Goal: Task Accomplishment & Management: Manage account settings

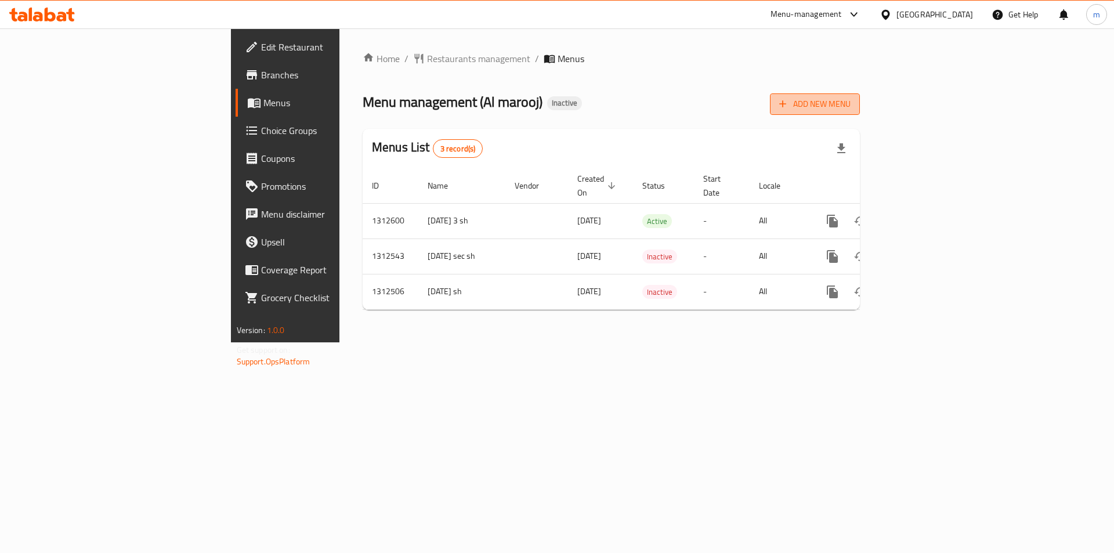
click at [851, 98] on span "Add New Menu" at bounding box center [815, 104] width 71 height 15
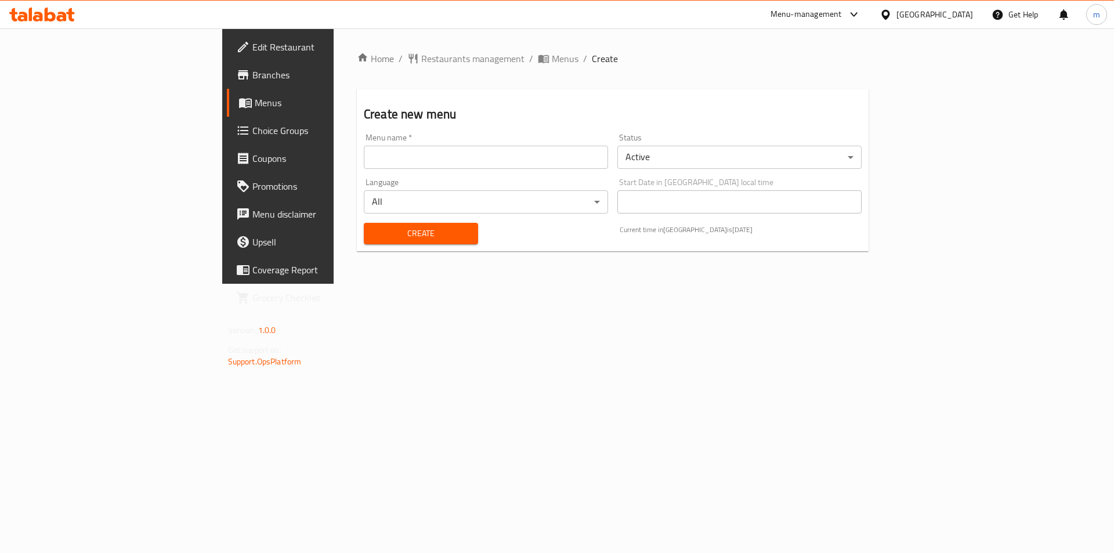
click at [390, 149] on input "text" at bounding box center [486, 157] width 244 height 23
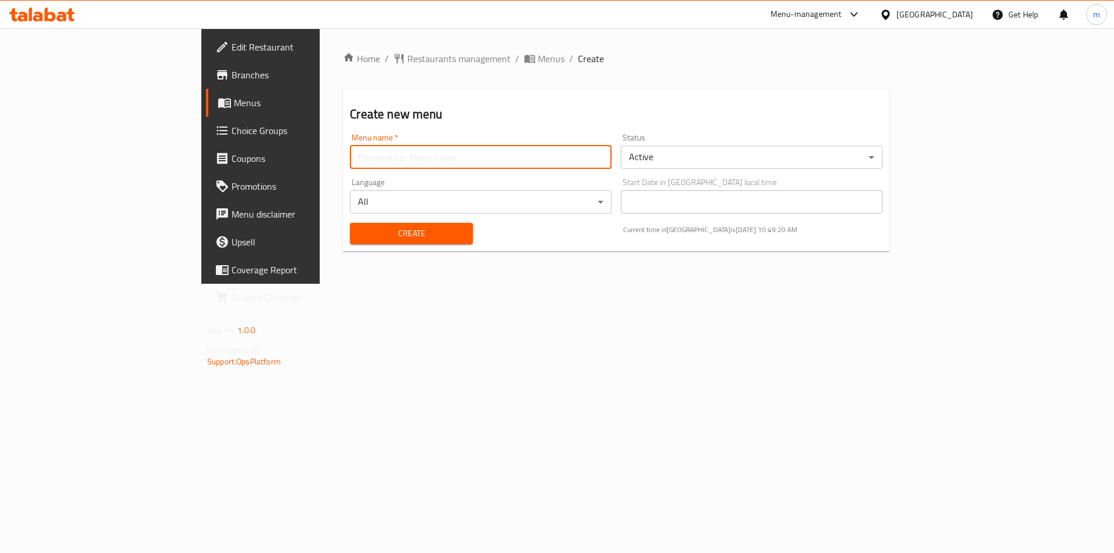
type input "[PERSON_NAME] 8037"
click at [359, 239] on span "Create" at bounding box center [411, 233] width 104 height 15
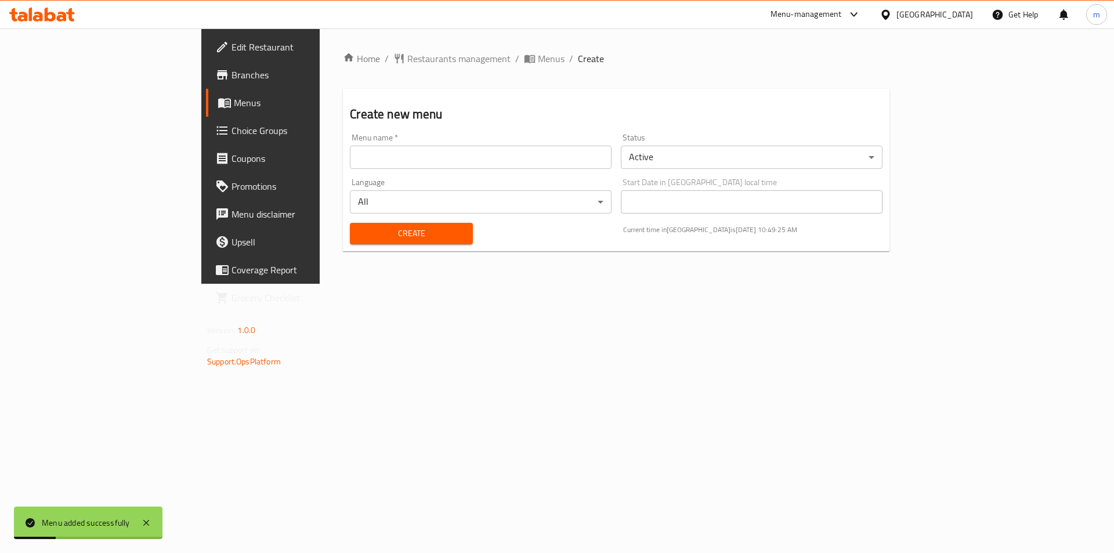
click at [234, 101] on span "Menus" at bounding box center [306, 103] width 145 height 14
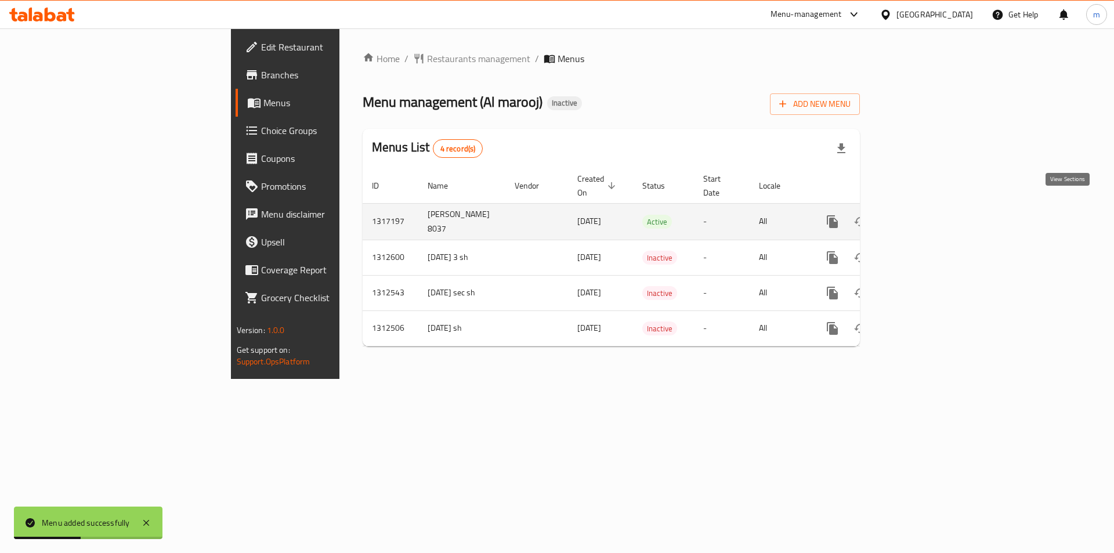
click at [924, 215] on icon "enhanced table" at bounding box center [917, 222] width 14 height 14
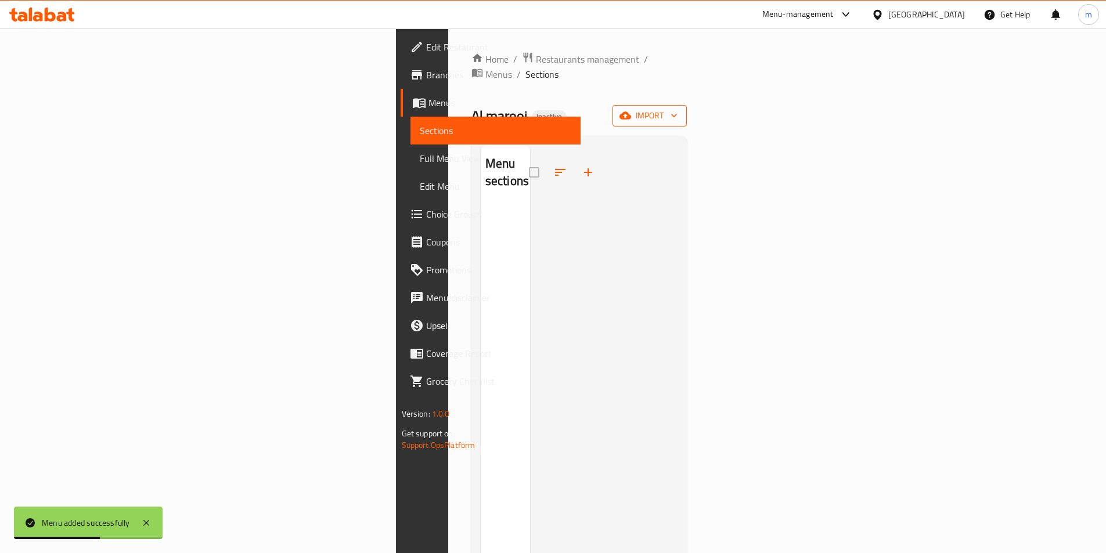
click at [677, 109] on span "import" at bounding box center [650, 116] width 56 height 15
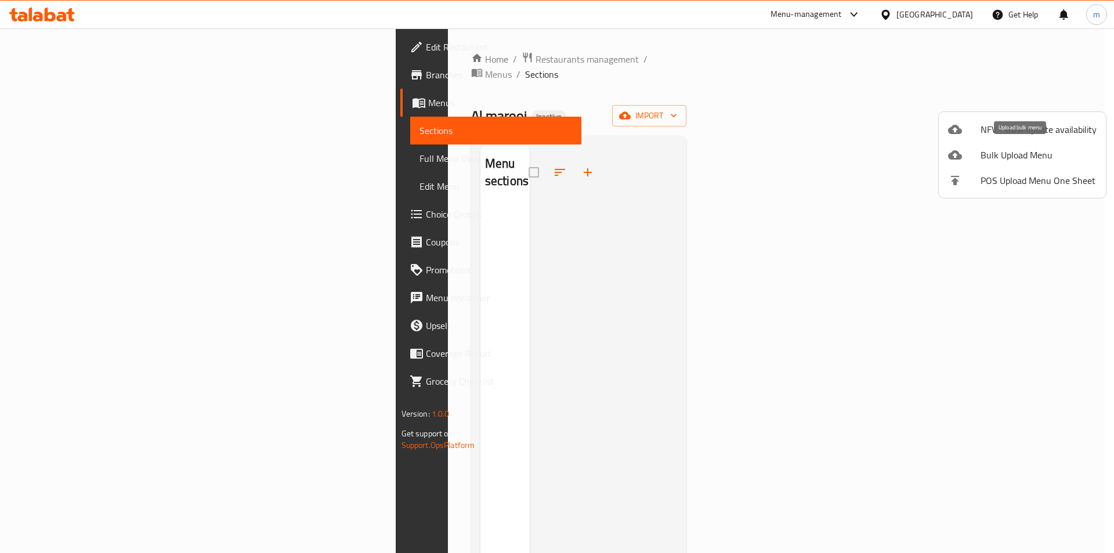
click at [1023, 157] on span "Bulk Upload Menu" at bounding box center [1039, 155] width 116 height 14
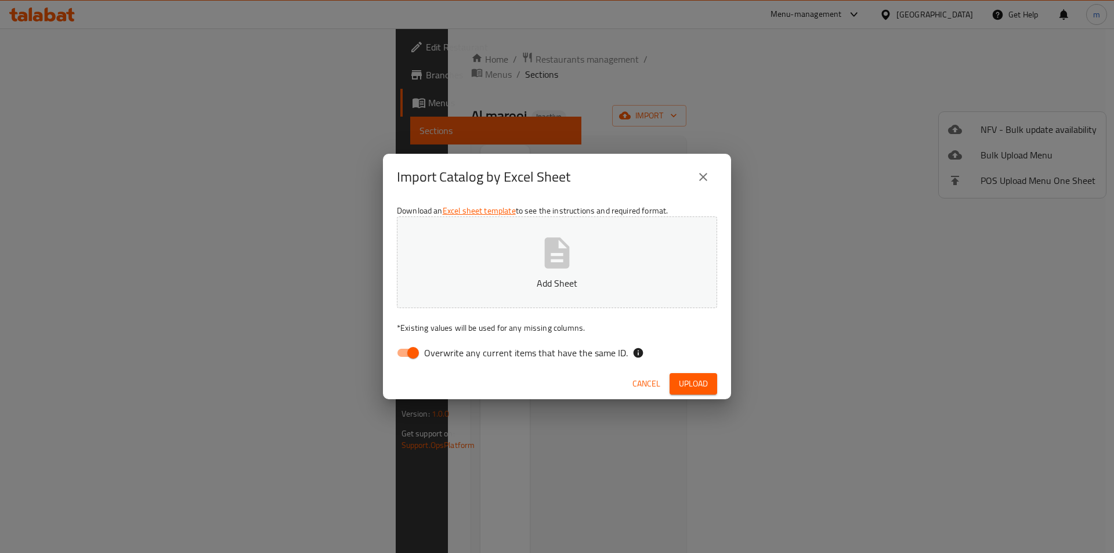
click at [406, 349] on input "Overwrite any current items that have the same ID." at bounding box center [413, 353] width 66 height 22
checkbox input "false"
click at [683, 378] on span "Upload" at bounding box center [693, 384] width 29 height 15
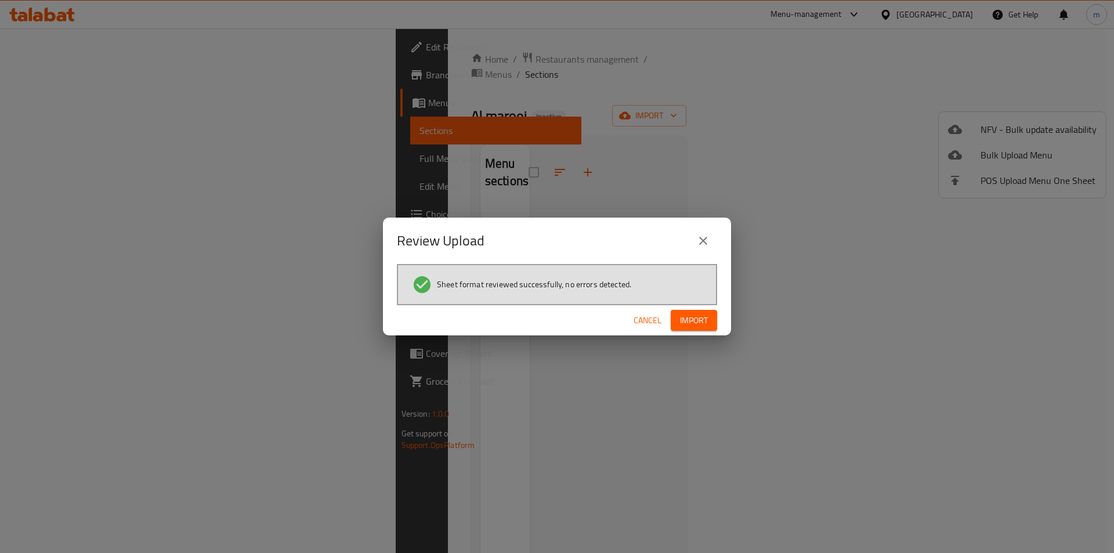
click at [690, 312] on button "Import" at bounding box center [694, 320] width 46 height 21
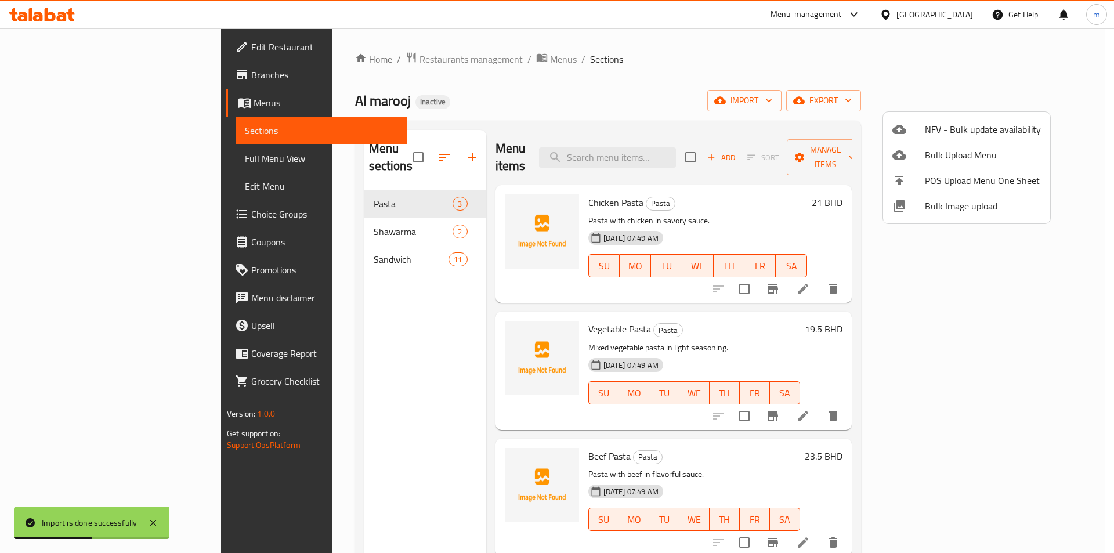
click at [771, 104] on div at bounding box center [557, 276] width 1114 height 553
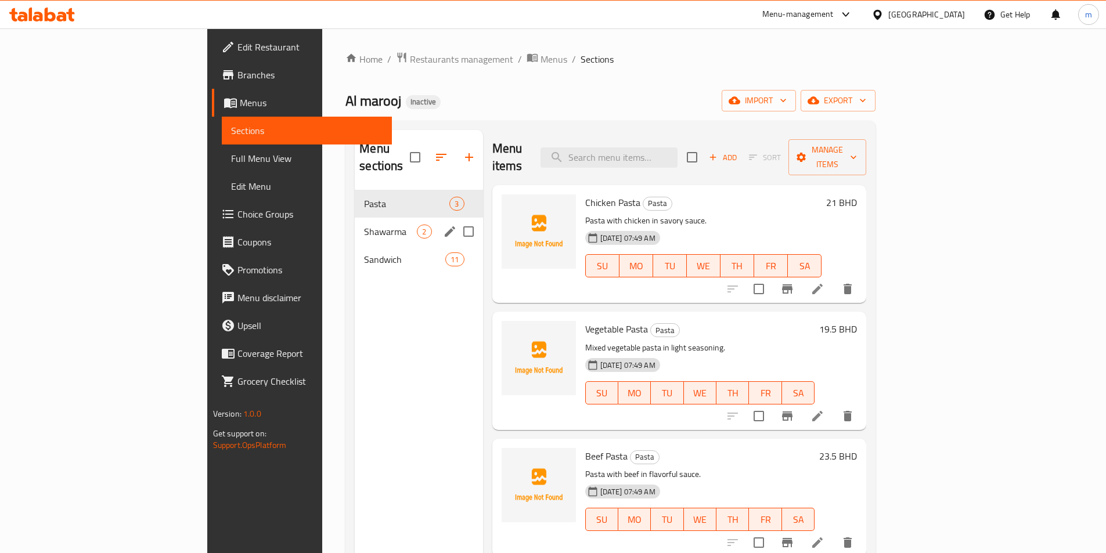
click at [445, 226] on icon "edit" at bounding box center [450, 231] width 10 height 10
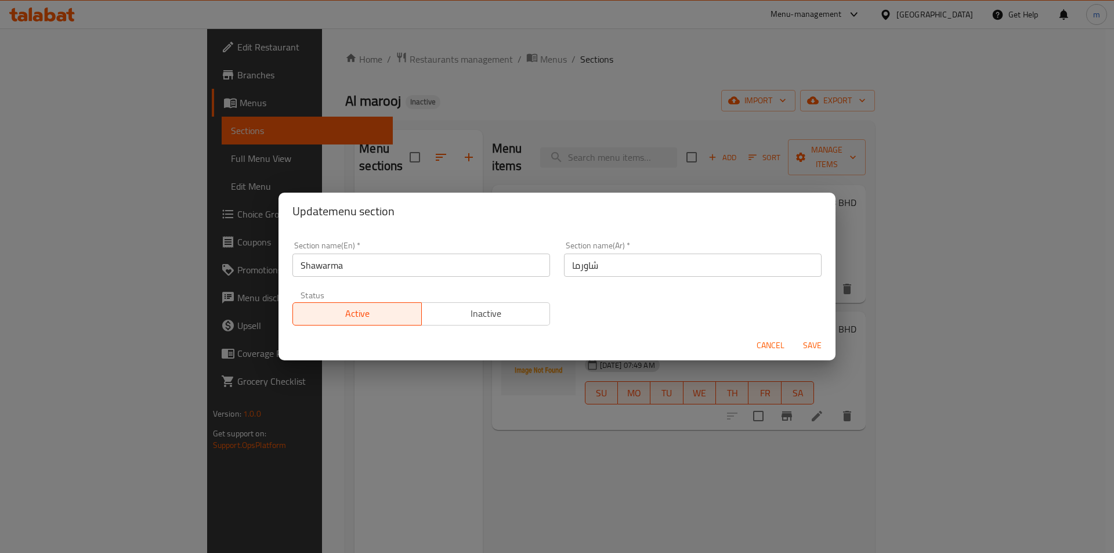
click at [636, 84] on div "Update menu section Section name(En)   * Shawarma Section name(En) * Section na…" at bounding box center [557, 276] width 1114 height 553
click at [779, 346] on span "Cancel" at bounding box center [771, 345] width 28 height 15
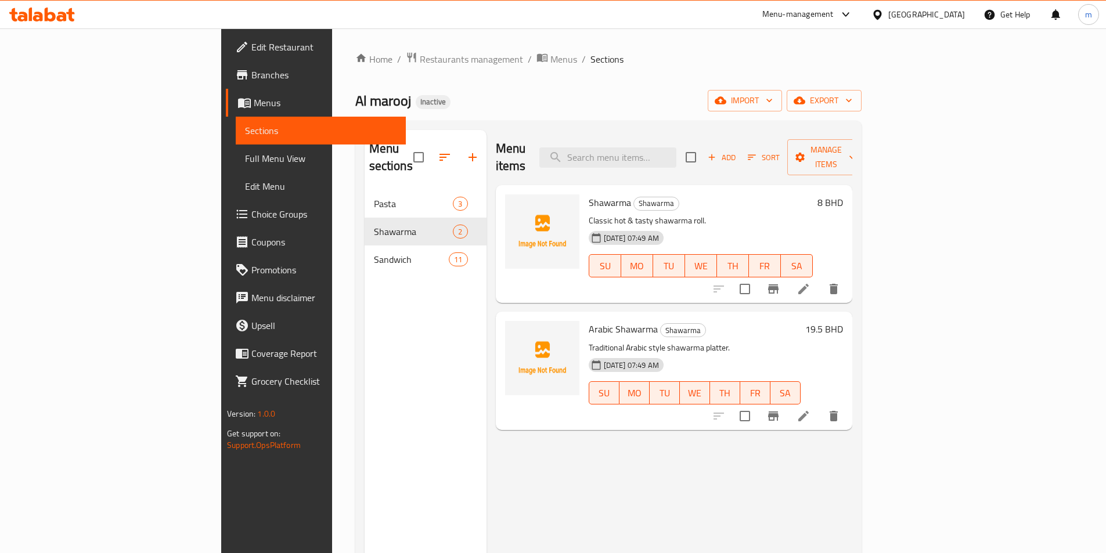
click at [245, 165] on span "Full Menu View" at bounding box center [321, 159] width 152 height 14
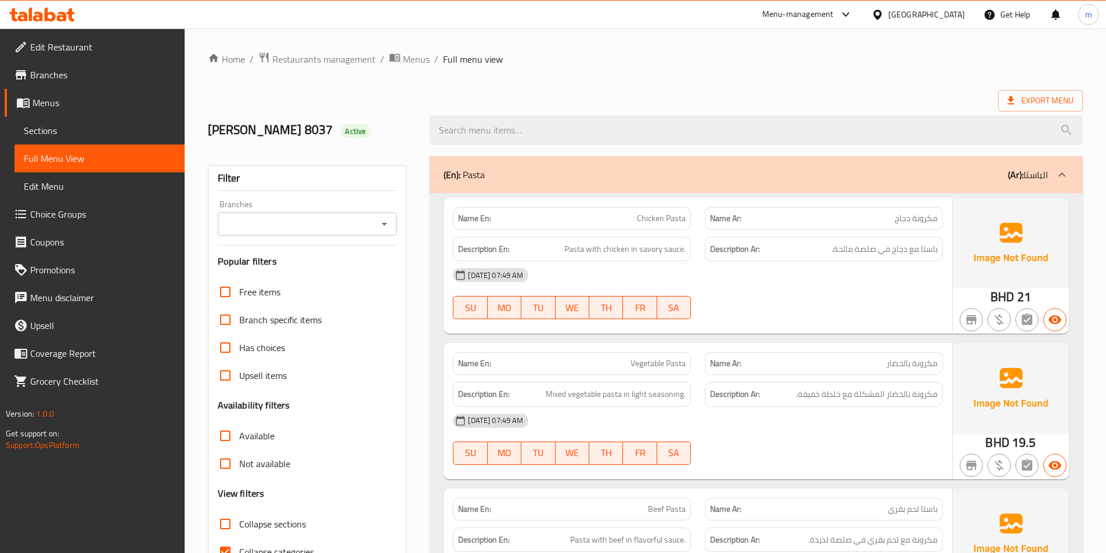
click at [242, 546] on span "Collapse categories" at bounding box center [276, 552] width 75 height 14
click at [239, 546] on input "Collapse categories" at bounding box center [225, 552] width 28 height 28
checkbox input "false"
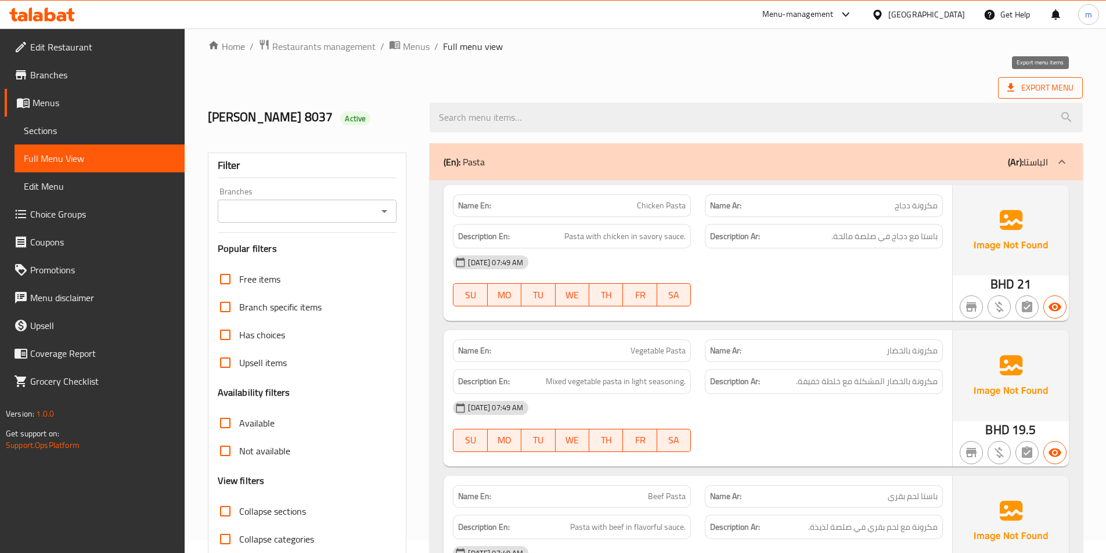
click at [1033, 86] on span "Export Menu" at bounding box center [1040, 88] width 66 height 15
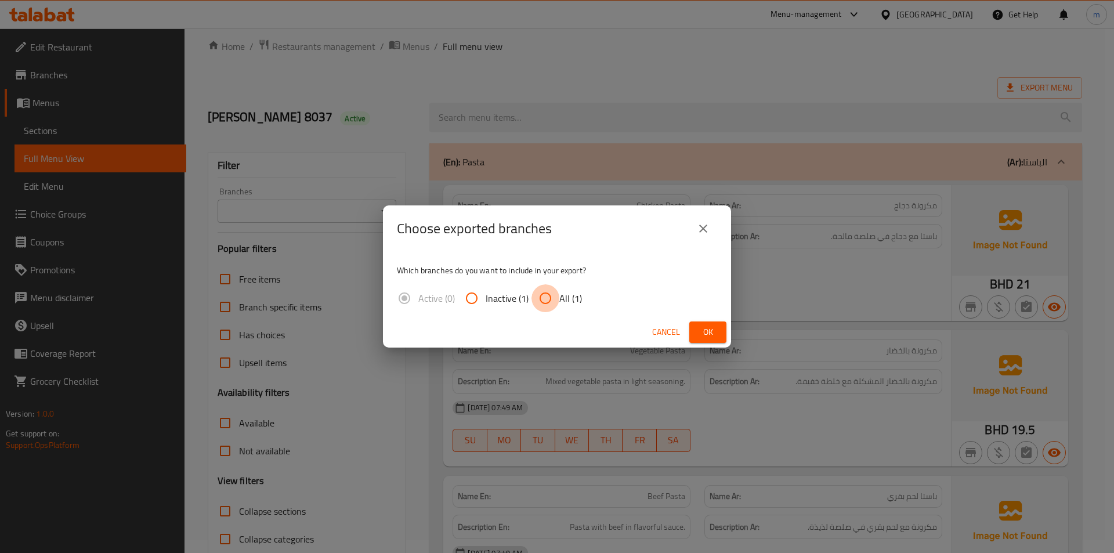
click at [546, 302] on input "All (1)" at bounding box center [546, 298] width 28 height 28
radio input "true"
click at [698, 337] on button "Ok" at bounding box center [708, 332] width 37 height 21
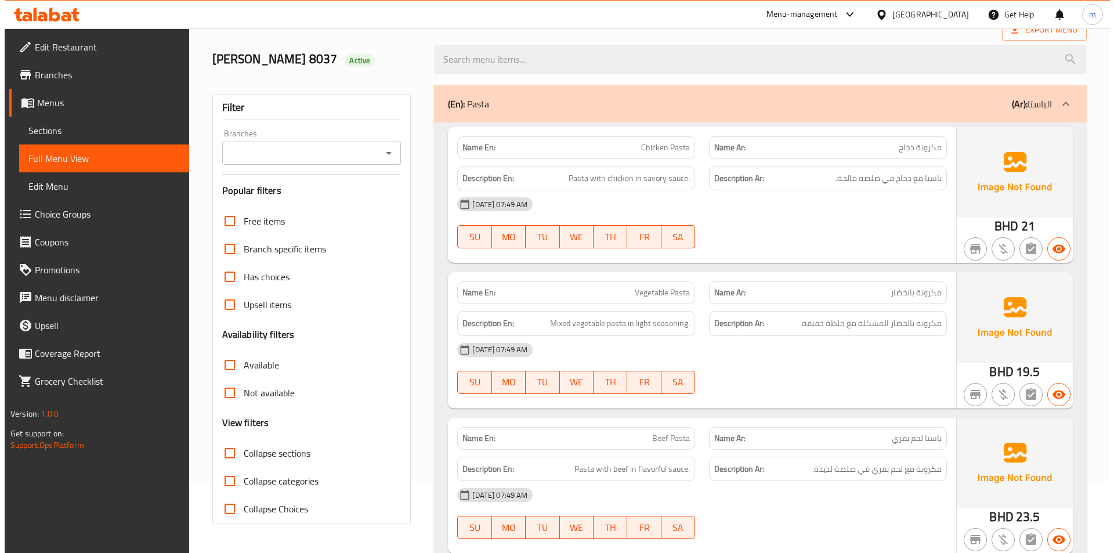
scroll to position [0, 0]
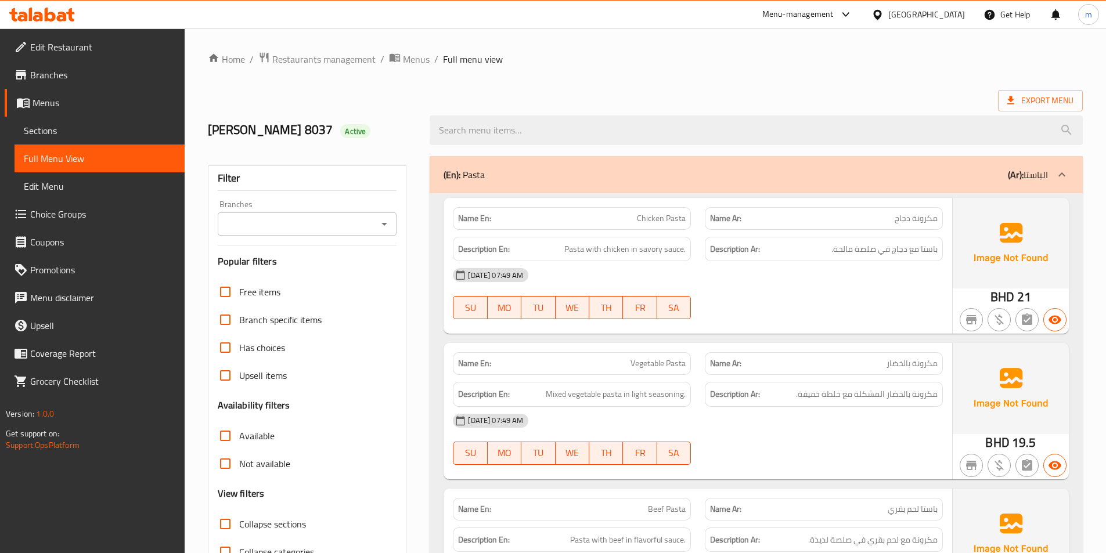
click at [105, 186] on span "Edit Menu" at bounding box center [100, 186] width 152 height 14
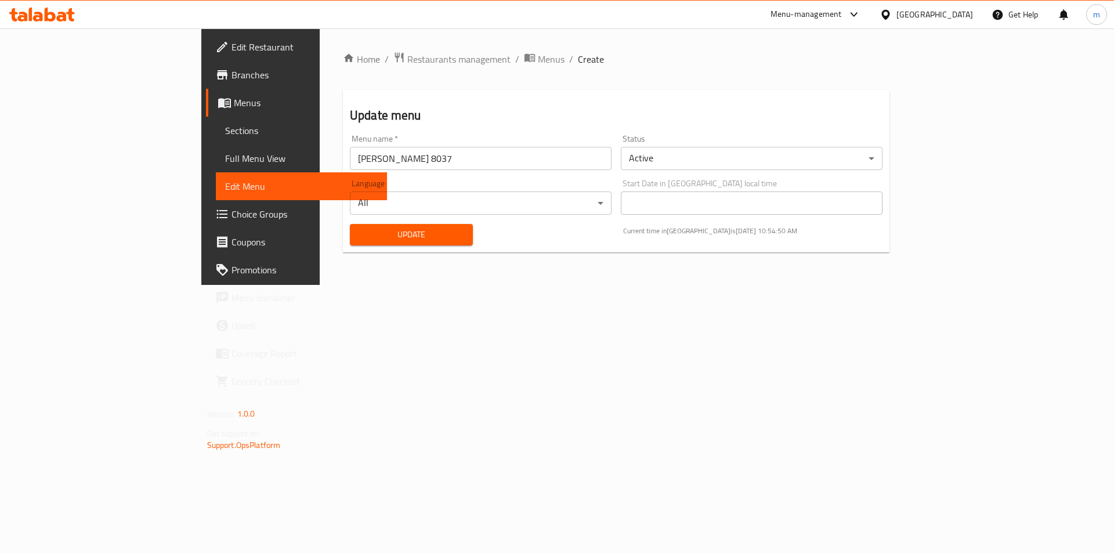
click at [225, 154] on span "Full Menu View" at bounding box center [301, 159] width 153 height 14
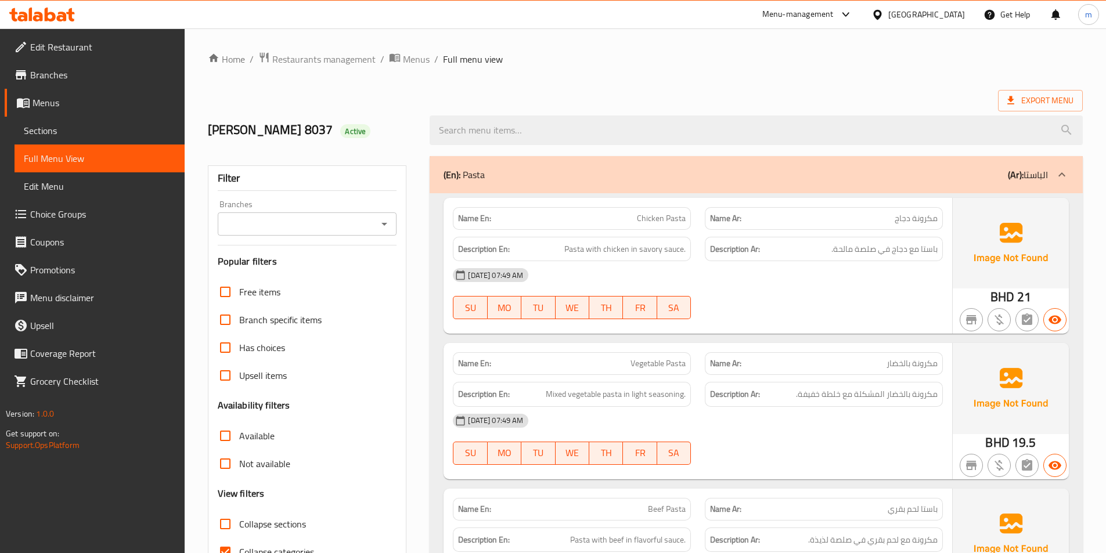
click at [74, 104] on span "Menus" at bounding box center [104, 103] width 143 height 14
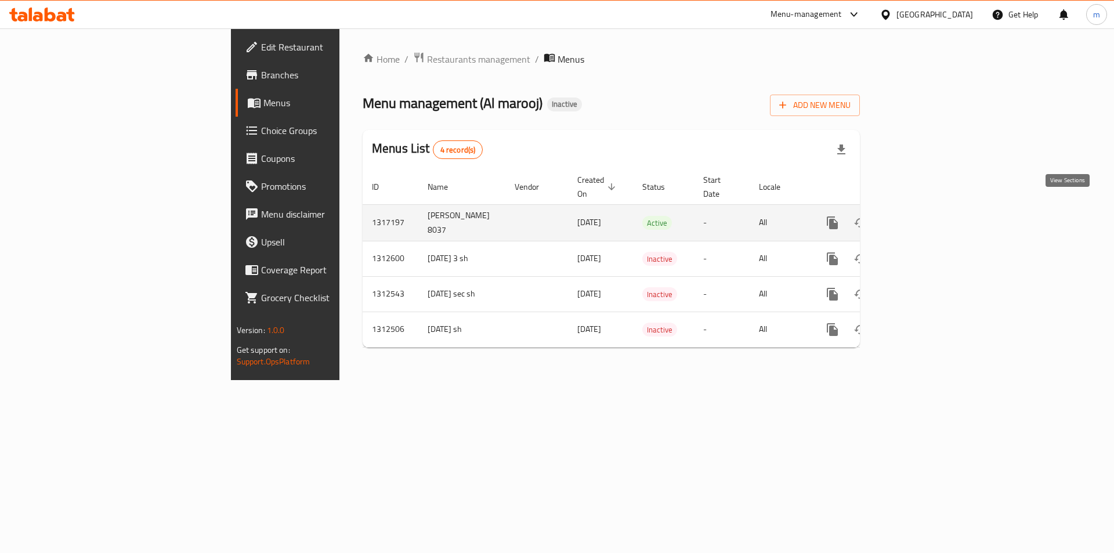
click at [930, 209] on link "enhanced table" at bounding box center [917, 223] width 28 height 28
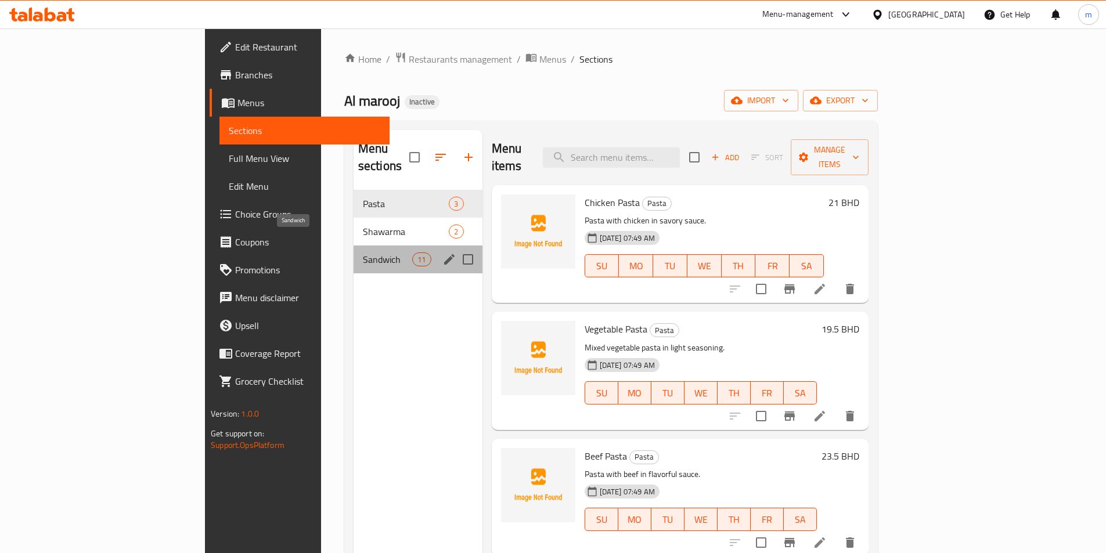
click at [363, 253] on span "Sandwich" at bounding box center [387, 260] width 49 height 14
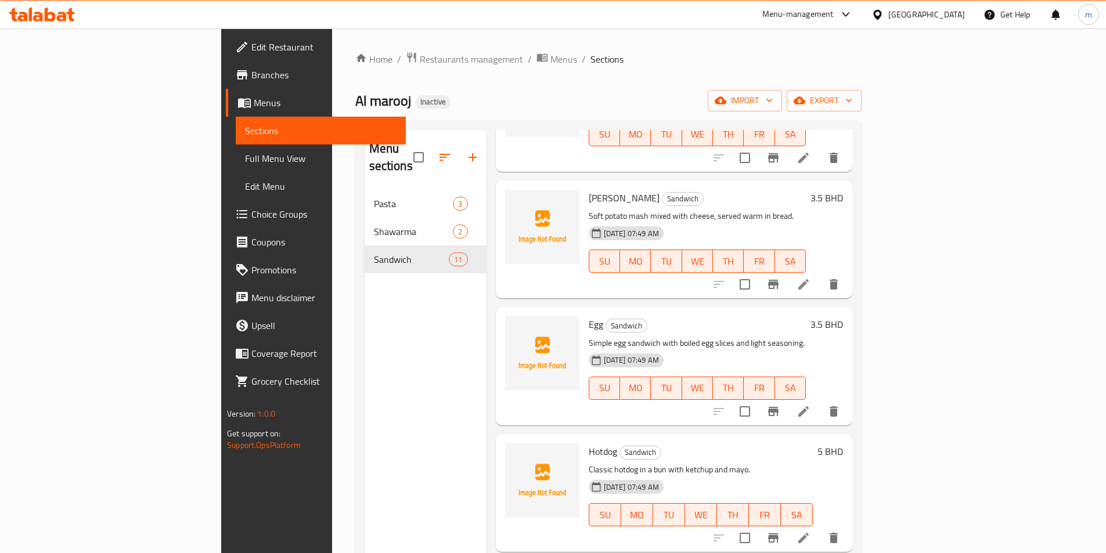
scroll to position [813, 0]
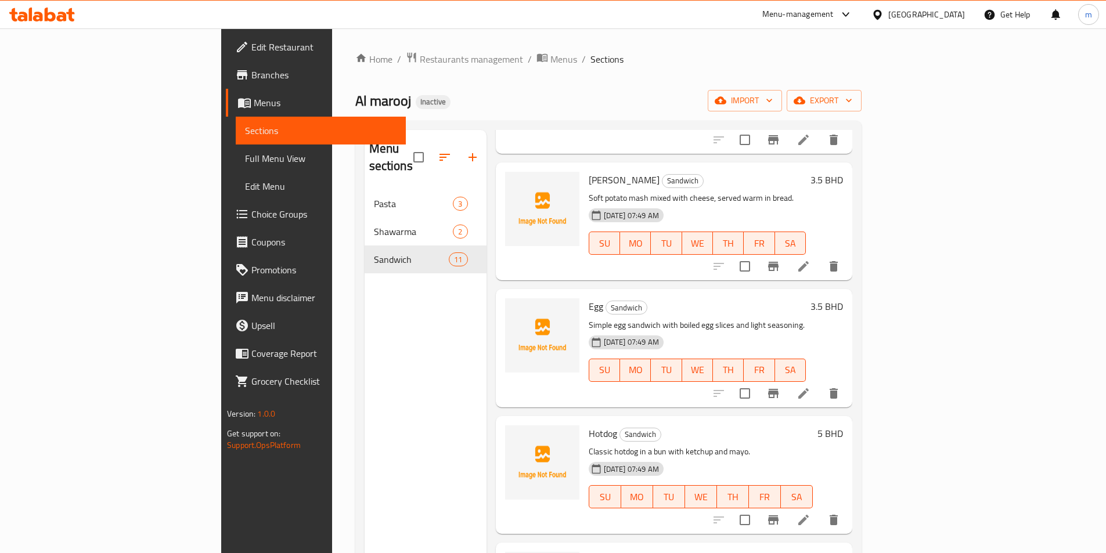
click at [810, 513] on icon at bounding box center [803, 520] width 14 height 14
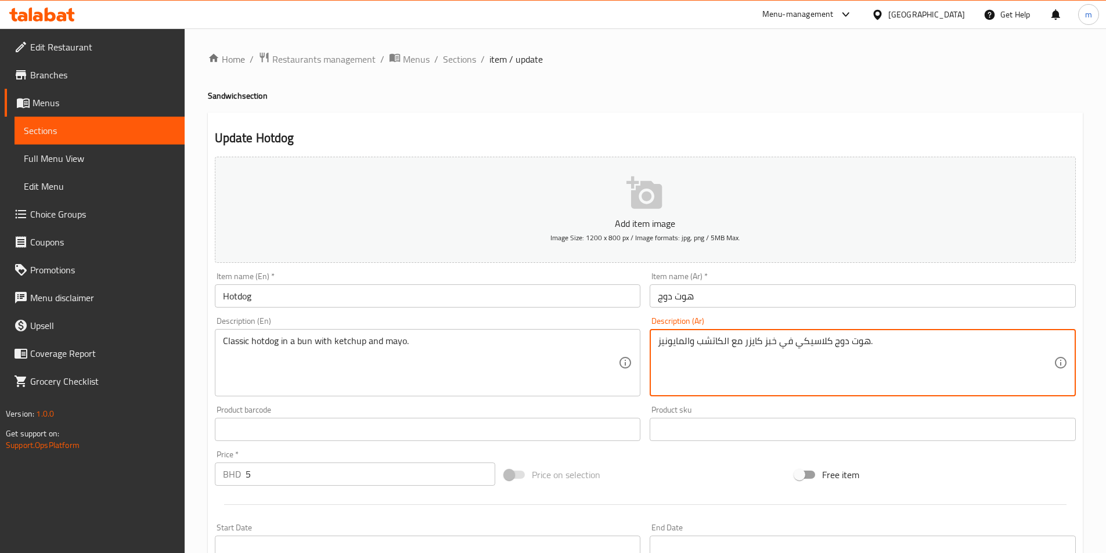
drag, startPoint x: 763, startPoint y: 342, endPoint x: 778, endPoint y: 347, distance: 15.1
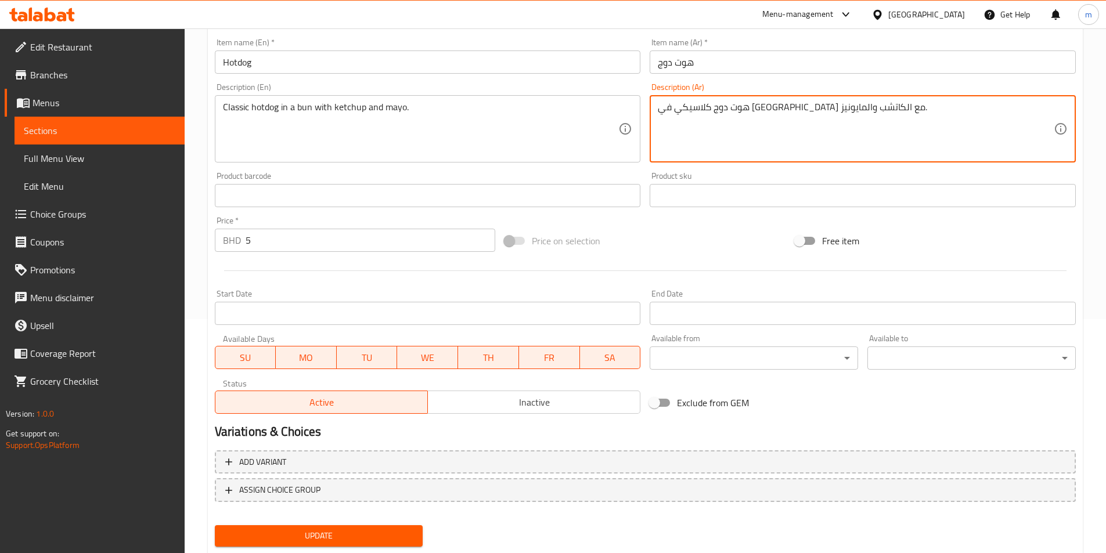
scroll to position [267, 0]
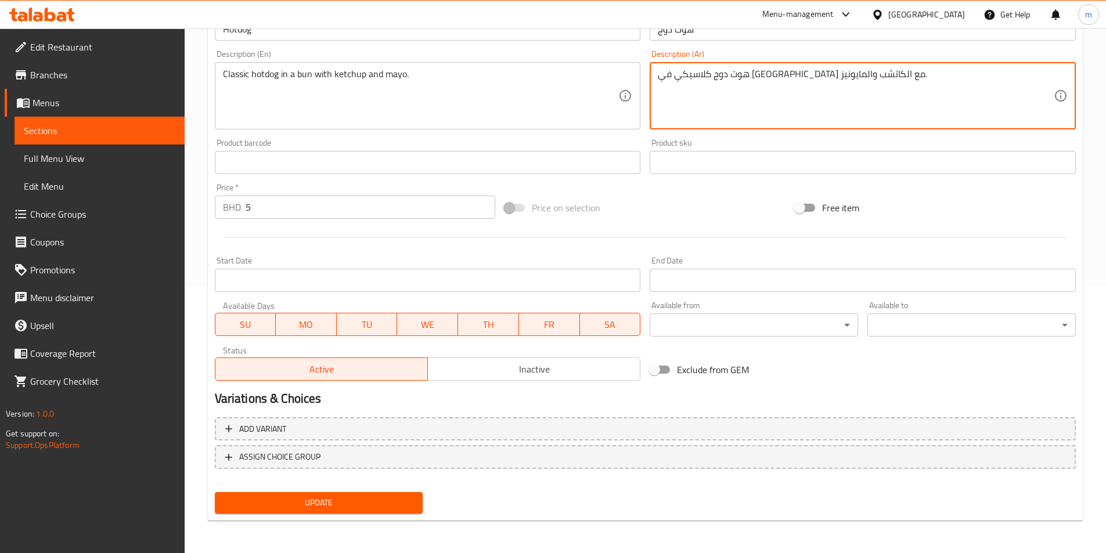
type textarea "هوت دوج كلاسيكي في [GEOGRAPHIC_DATA] مع الكاتشب والمايونيز."
click at [368, 504] on span "Update" at bounding box center [319, 503] width 190 height 15
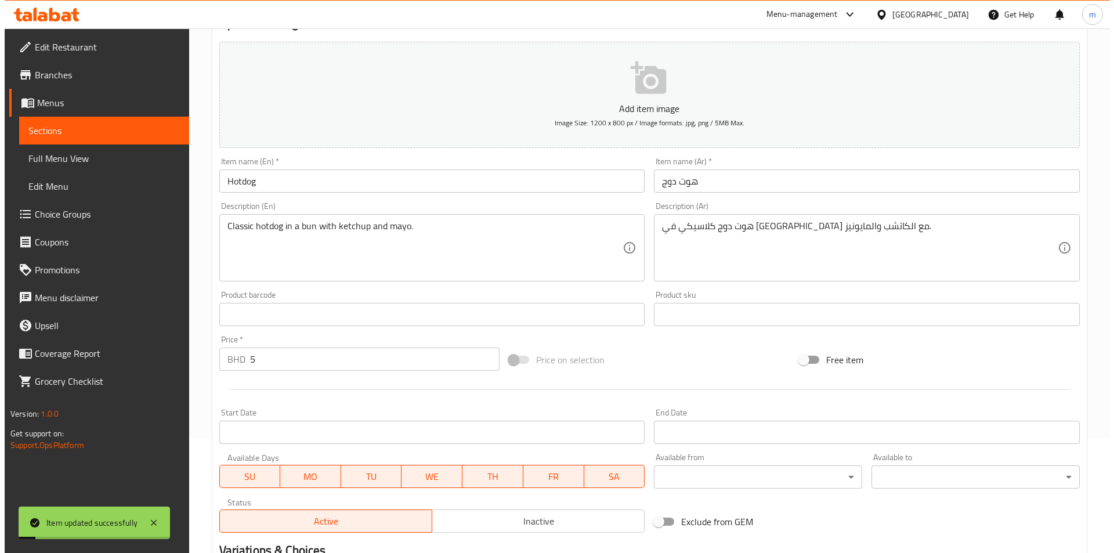
scroll to position [0, 0]
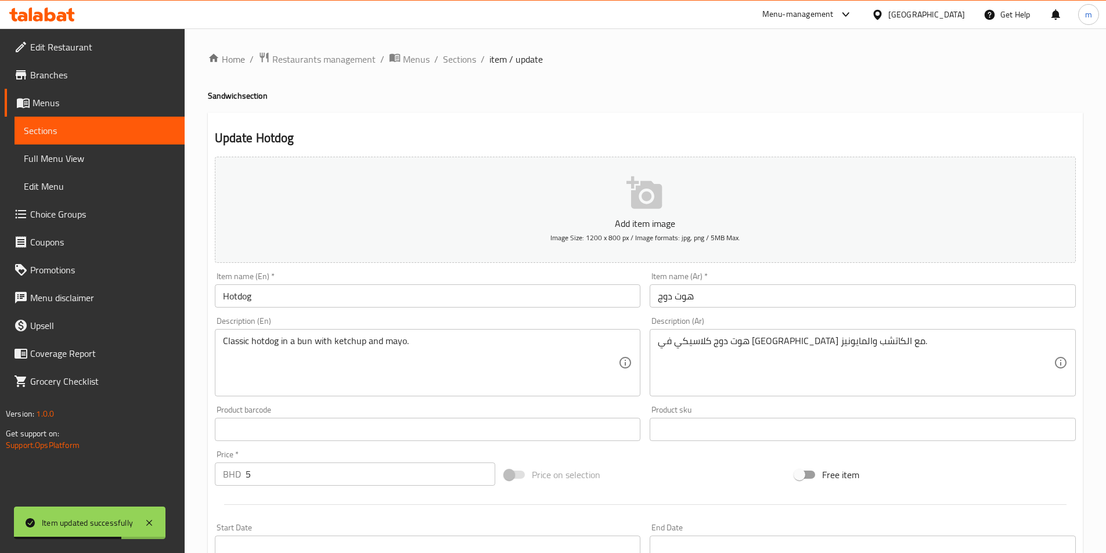
click at [65, 157] on span "Full Menu View" at bounding box center [100, 159] width 152 height 14
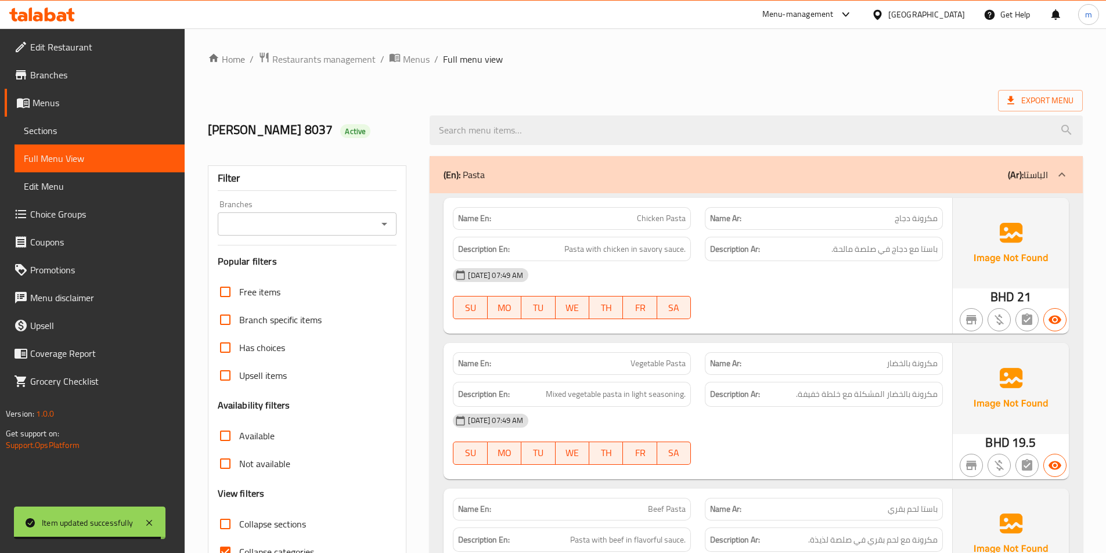
click at [223, 545] on input "Collapse categories" at bounding box center [225, 552] width 28 height 28
checkbox input "false"
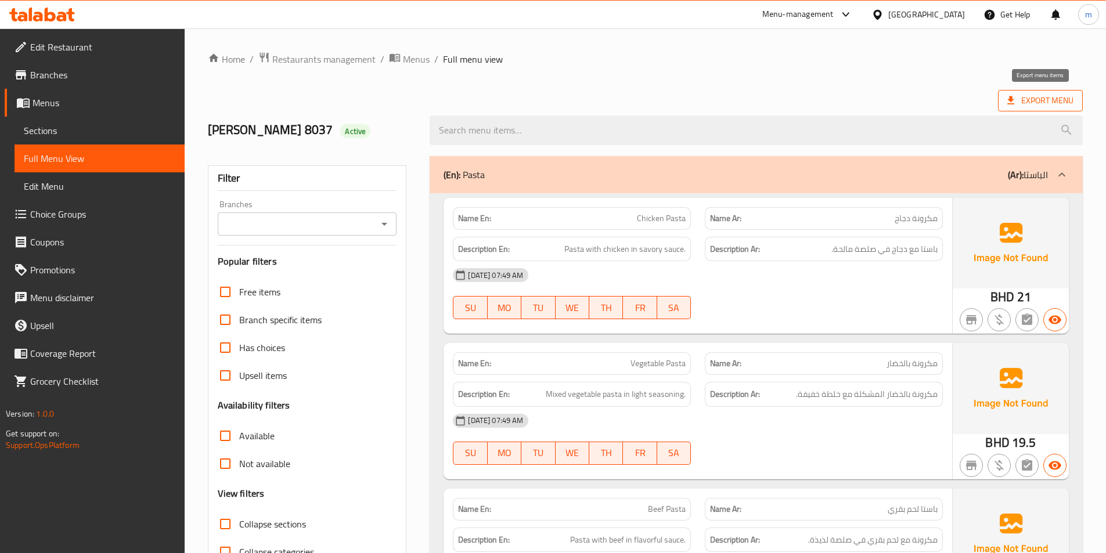
click at [1054, 102] on span "Export Menu" at bounding box center [1040, 100] width 66 height 15
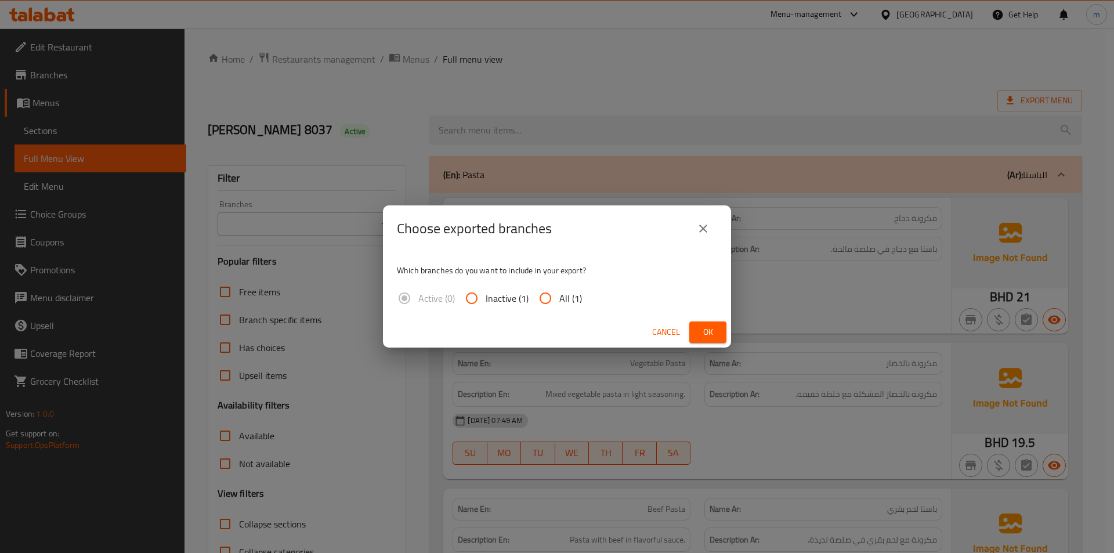
click at [547, 303] on input "All (1)" at bounding box center [546, 298] width 28 height 28
radio input "true"
click at [700, 335] on span "Ok" at bounding box center [708, 332] width 19 height 15
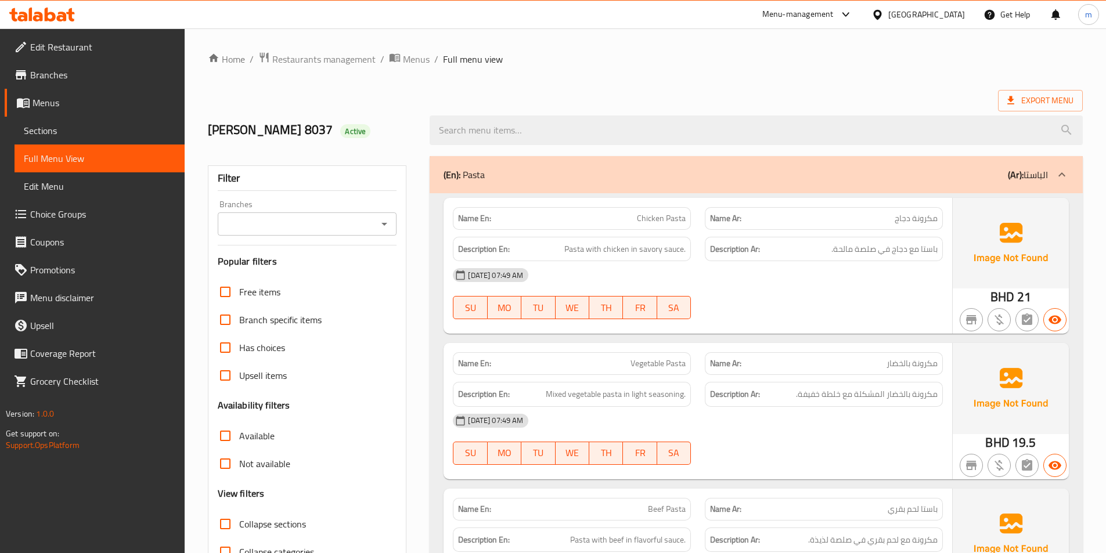
click at [60, 47] on span "Edit Restaurant" at bounding box center [102, 47] width 145 height 14
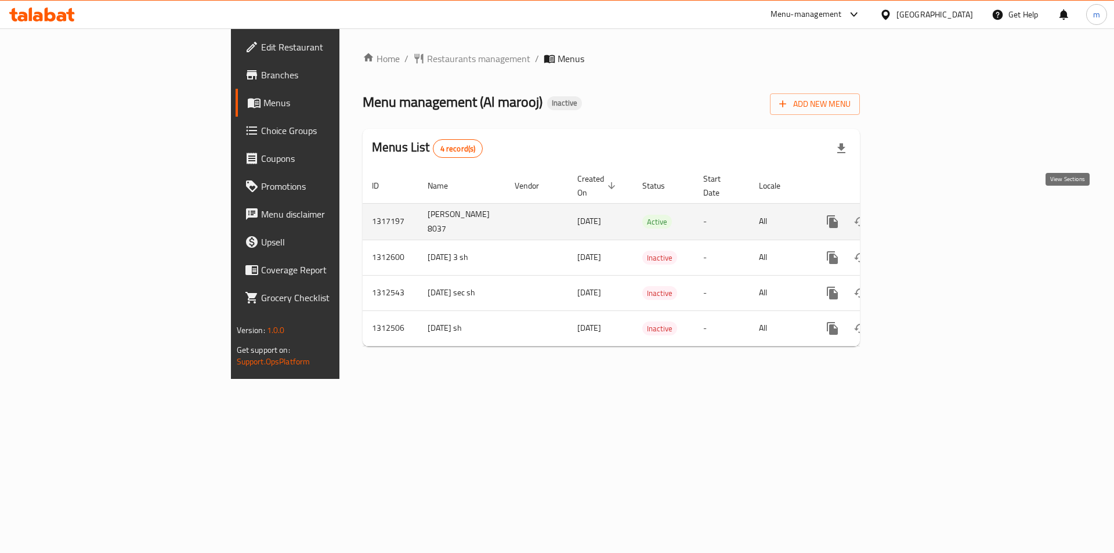
click at [922, 217] on icon "enhanced table" at bounding box center [916, 222] width 10 height 10
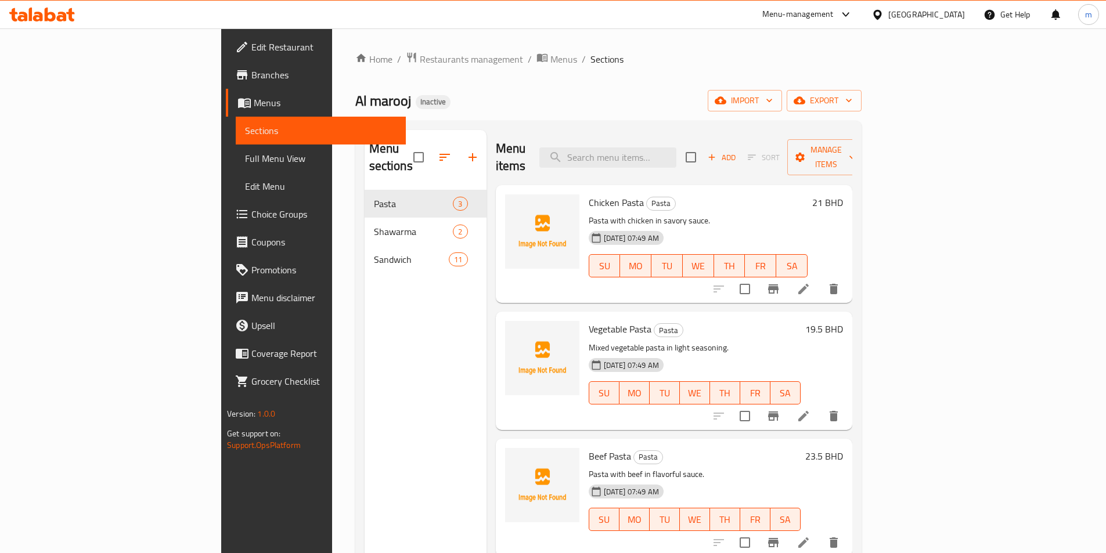
click at [245, 157] on span "Full Menu View" at bounding box center [321, 159] width 152 height 14
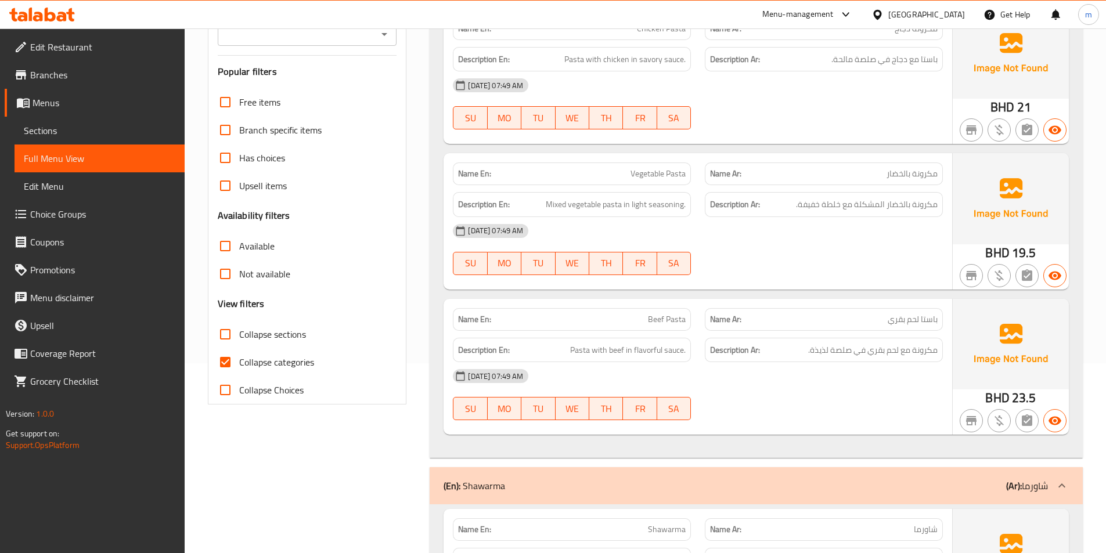
scroll to position [348, 0]
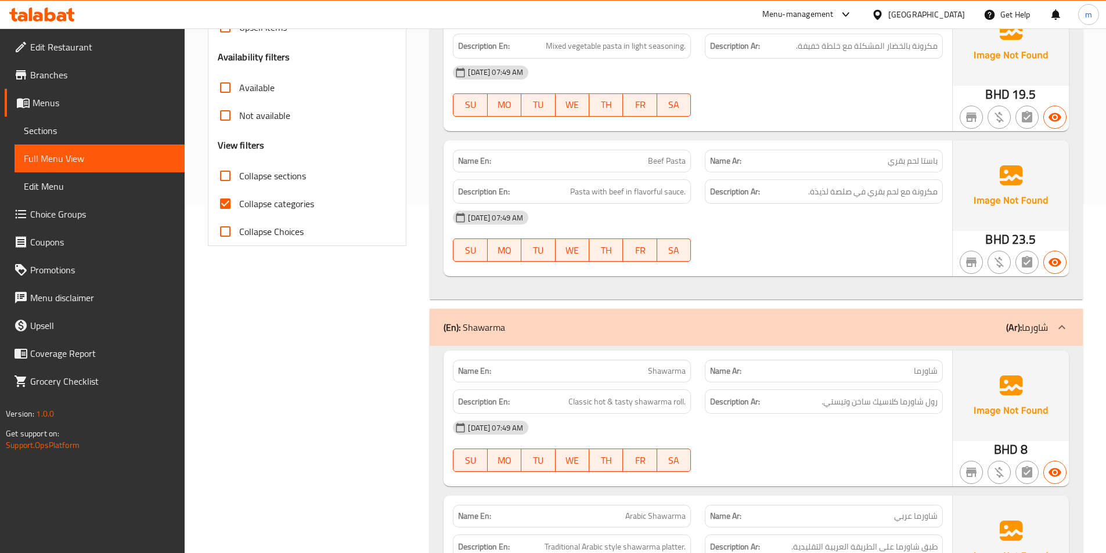
click at [223, 201] on input "Collapse categories" at bounding box center [225, 204] width 28 height 28
checkbox input "false"
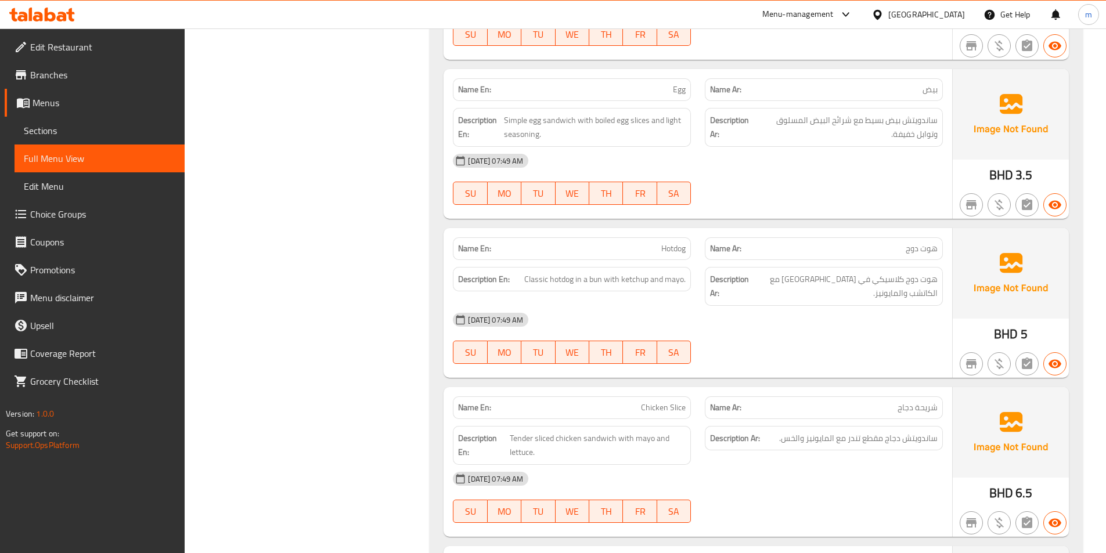
scroll to position [2015, 0]
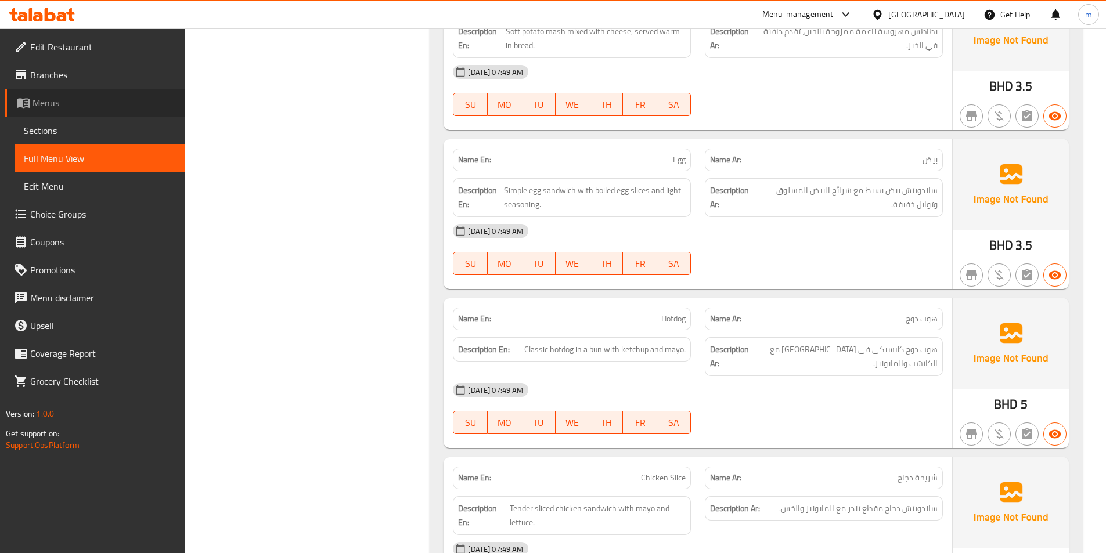
click at [53, 89] on link "Menus" at bounding box center [95, 103] width 180 height 28
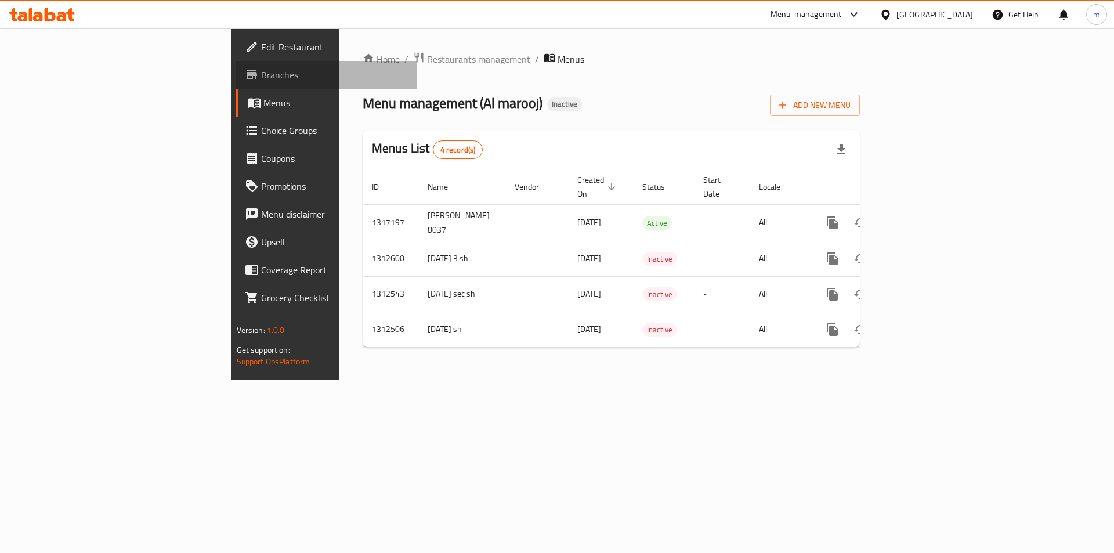
click at [261, 80] on span "Branches" at bounding box center [334, 75] width 147 height 14
